Goal: Information Seeking & Learning: Learn about a topic

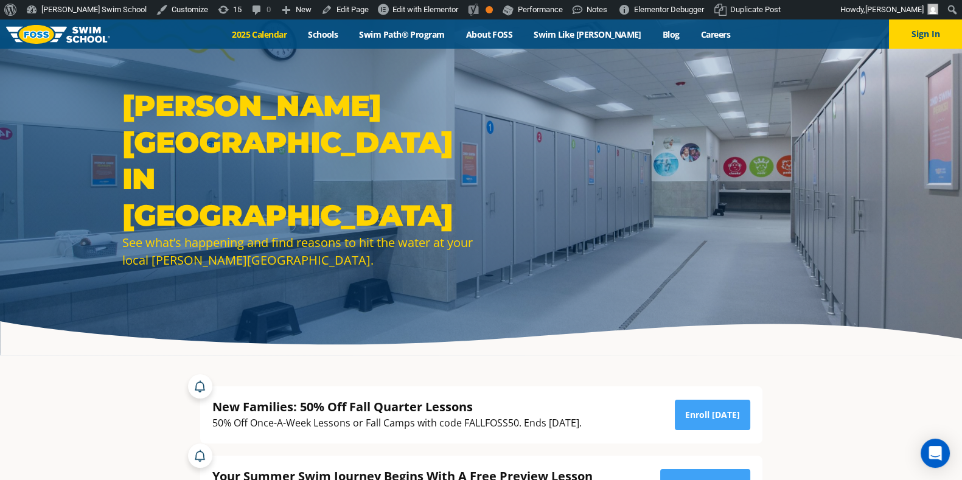
click at [272, 33] on link "2025 Calendar" at bounding box center [260, 35] width 76 height 12
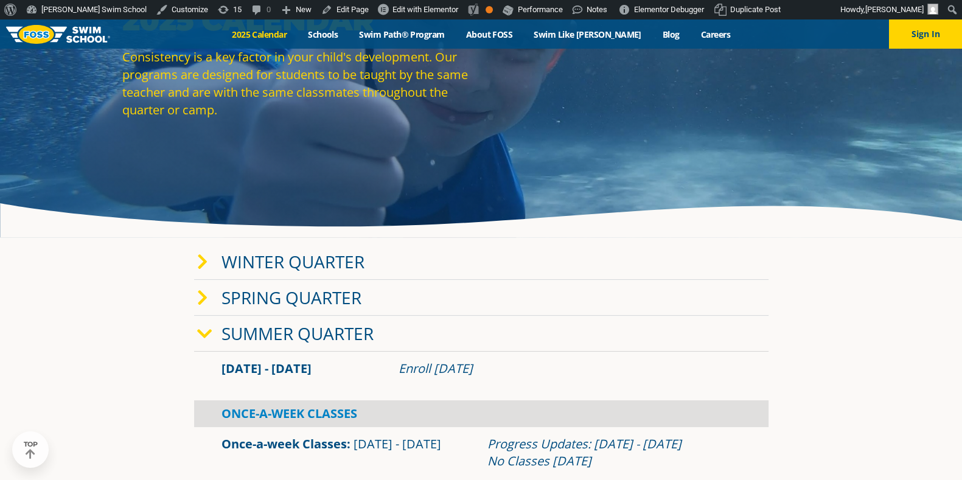
scroll to position [127, 0]
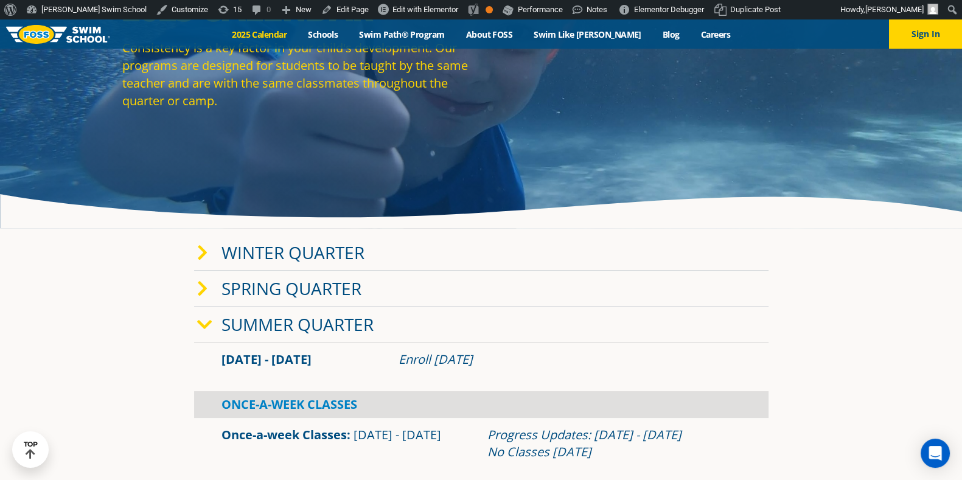
click at [312, 254] on link "Winter Quarter" at bounding box center [293, 252] width 143 height 23
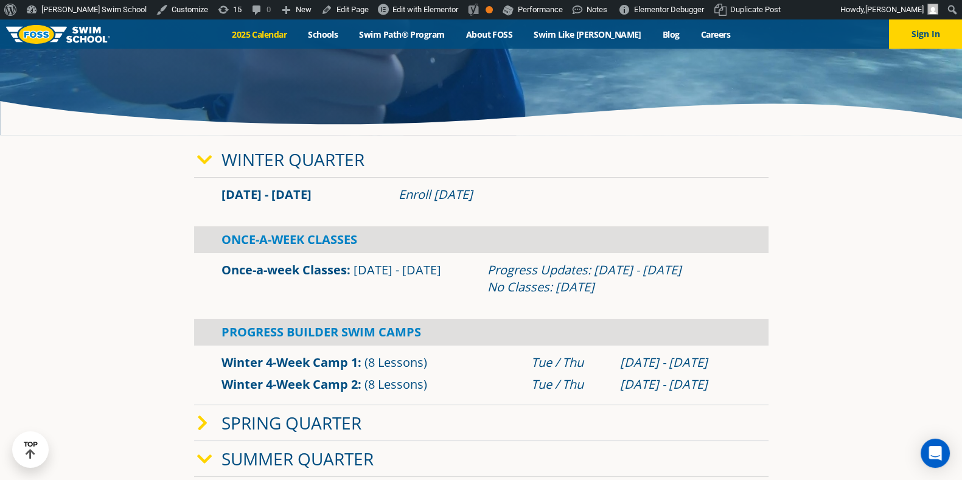
scroll to position [222, 0]
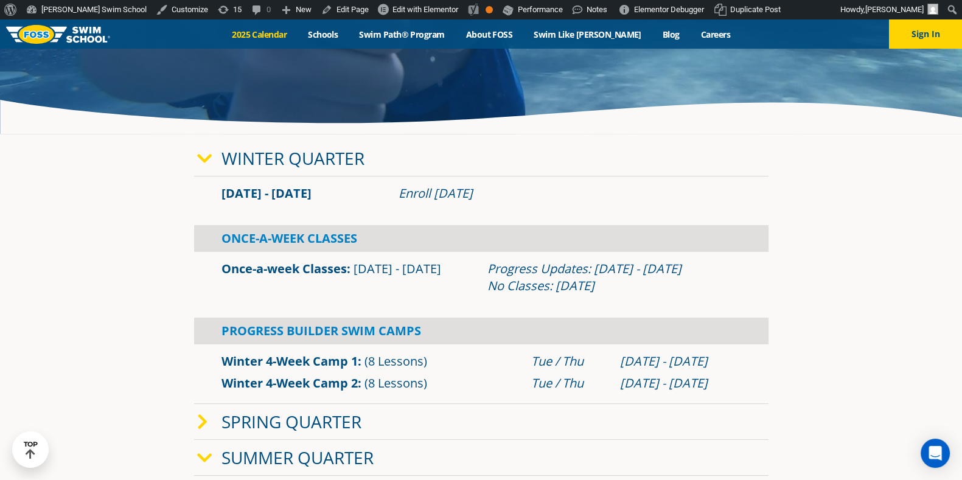
click at [312, 156] on link "Winter Quarter" at bounding box center [293, 158] width 143 height 23
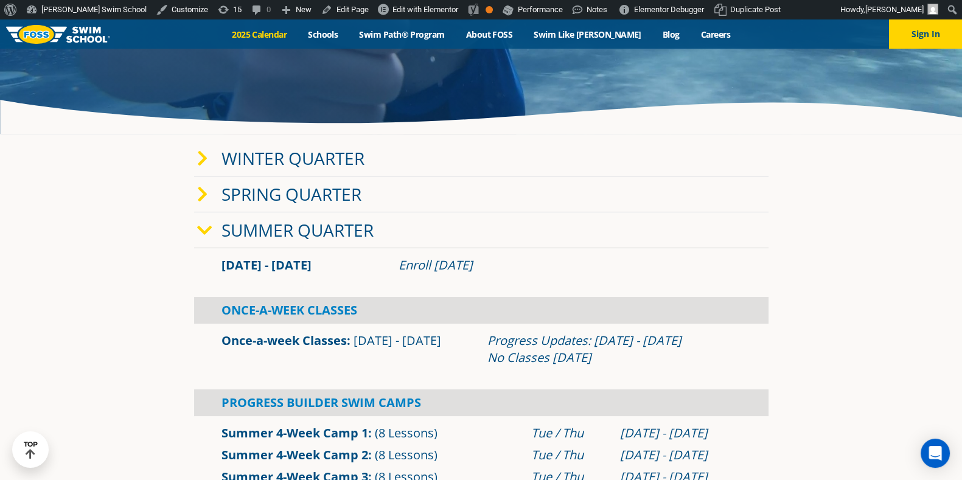
click at [291, 230] on link "Summer Quarter" at bounding box center [298, 230] width 152 height 23
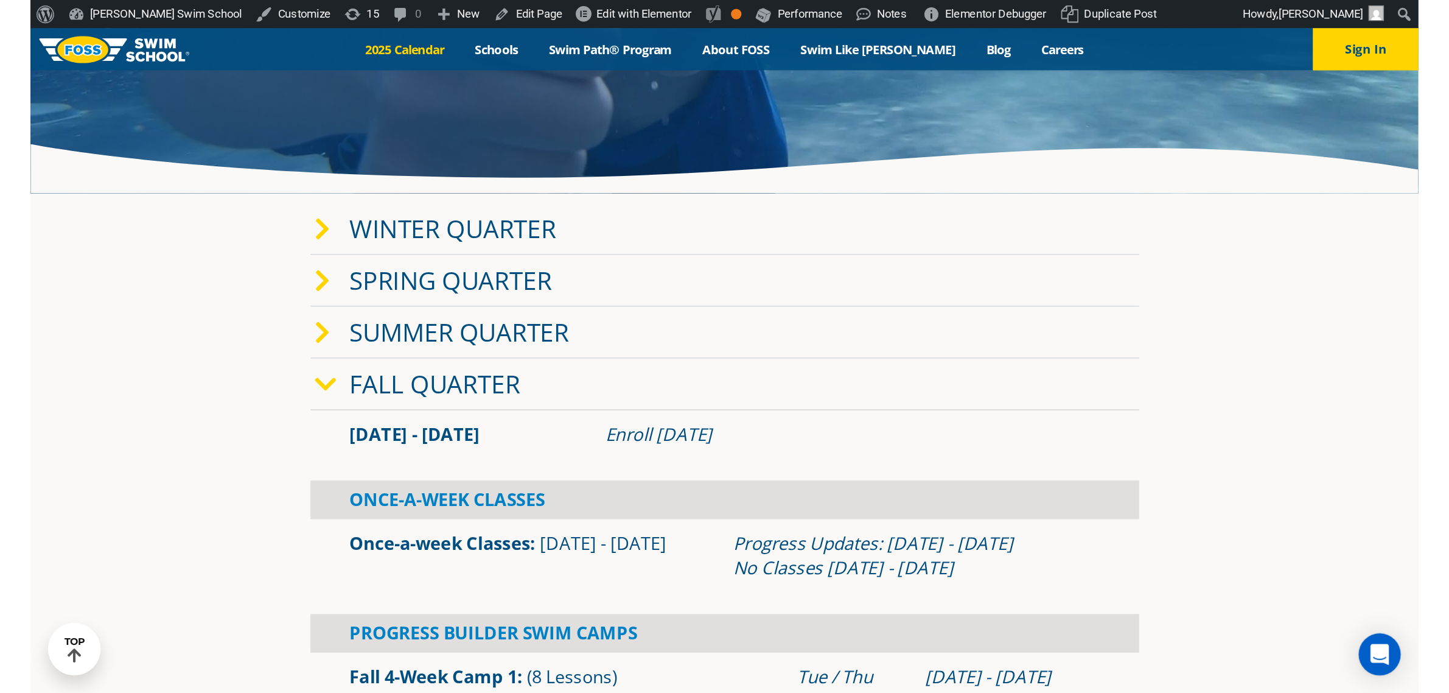
scroll to position [221, 0]
